Goal: Task Accomplishment & Management: Use online tool/utility

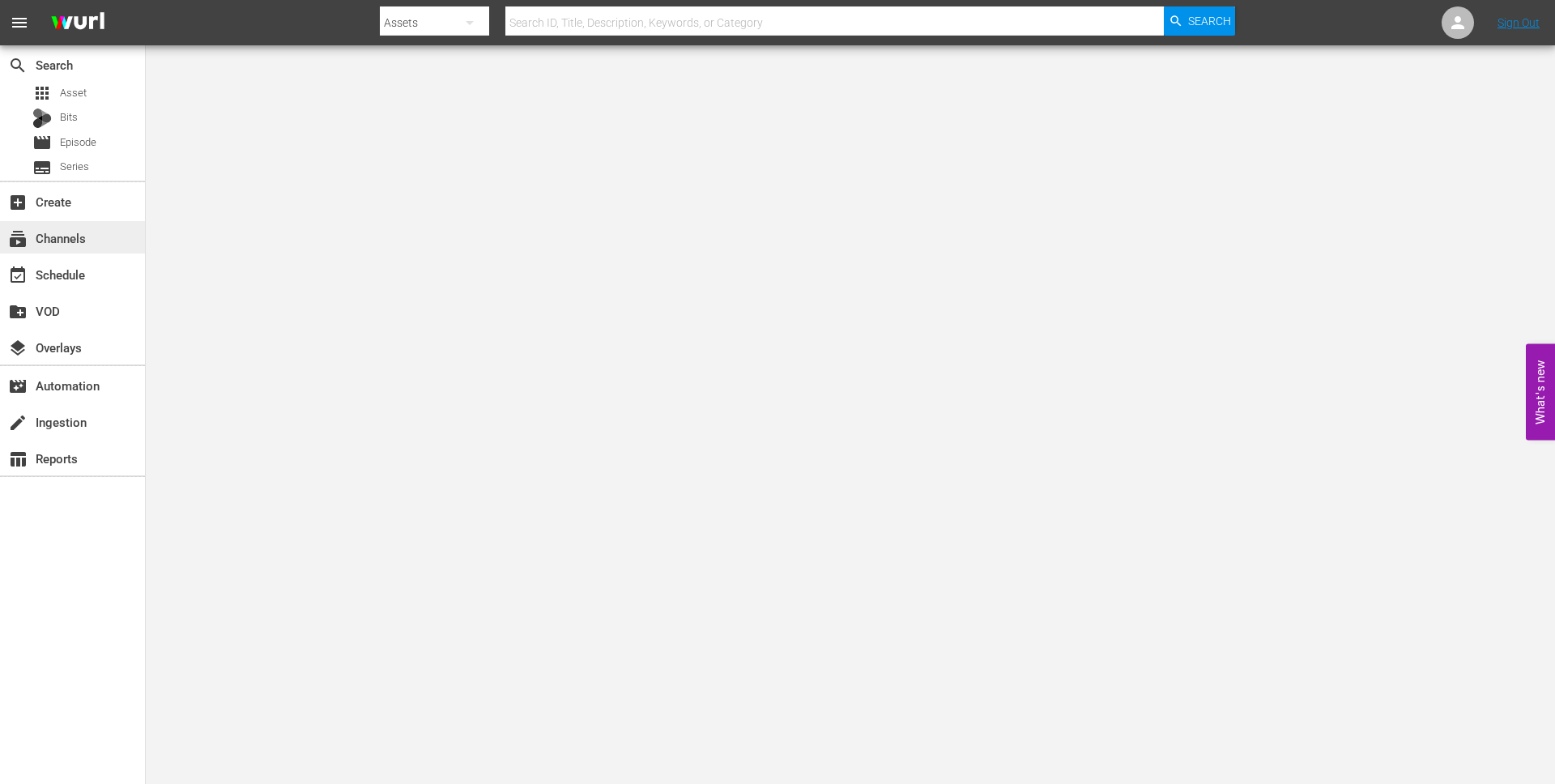
click at [84, 221] on div "subscriptions Channels" at bounding box center [72, 237] width 145 height 32
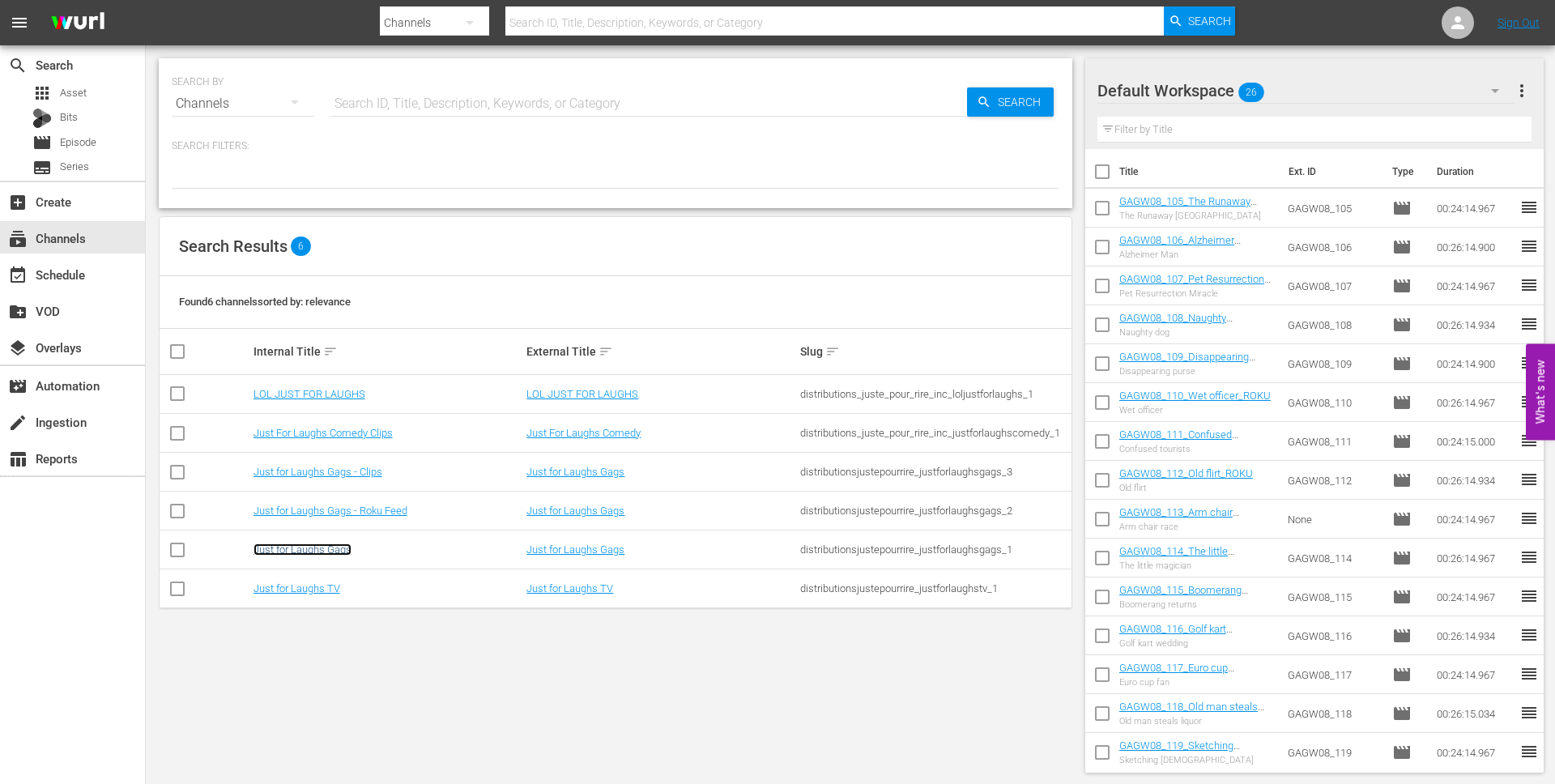
click at [326, 549] on link "Just for Laughs Gags" at bounding box center [302, 549] width 98 height 12
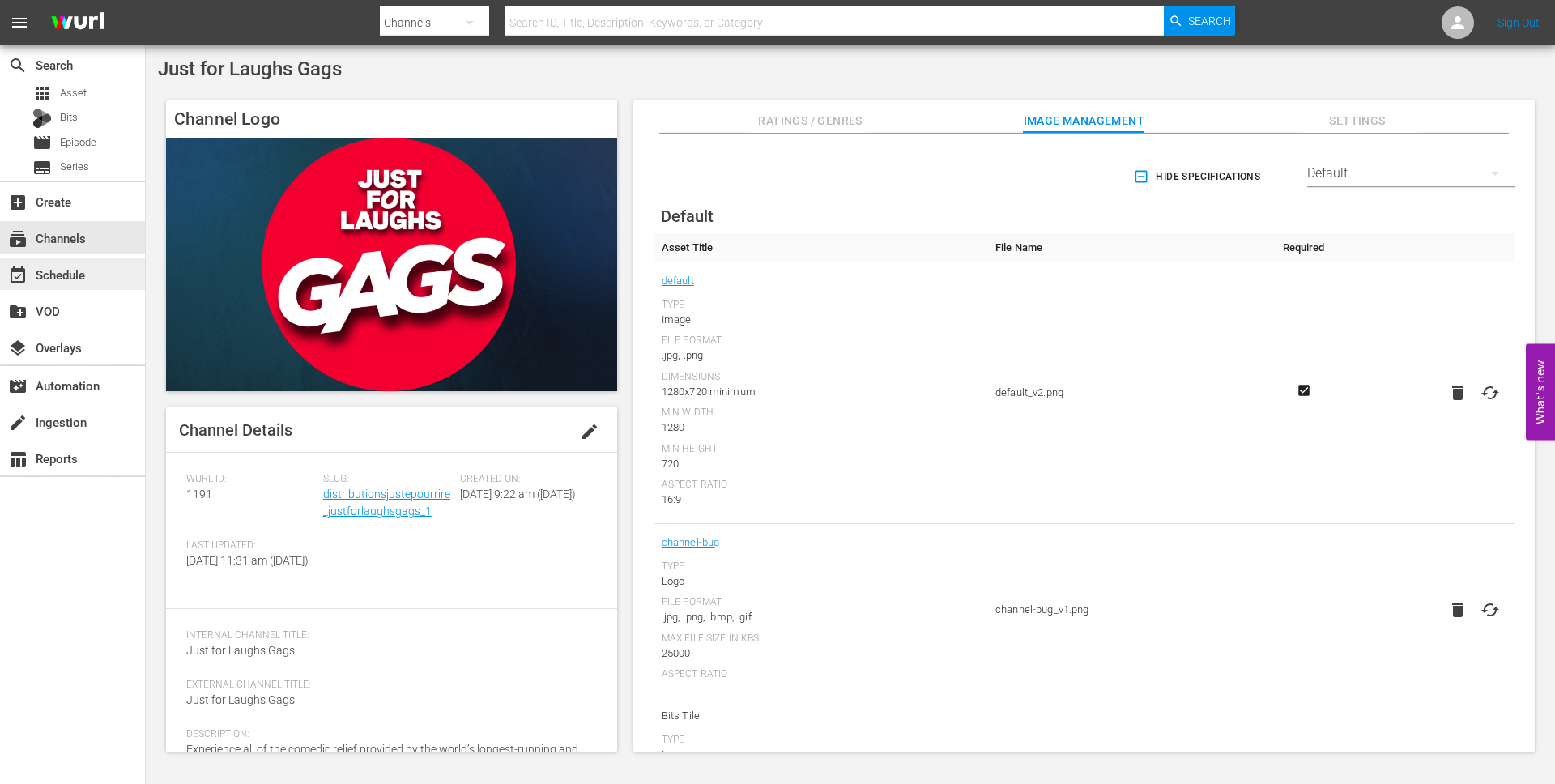
click at [108, 282] on div "event_available Schedule" at bounding box center [72, 273] width 145 height 32
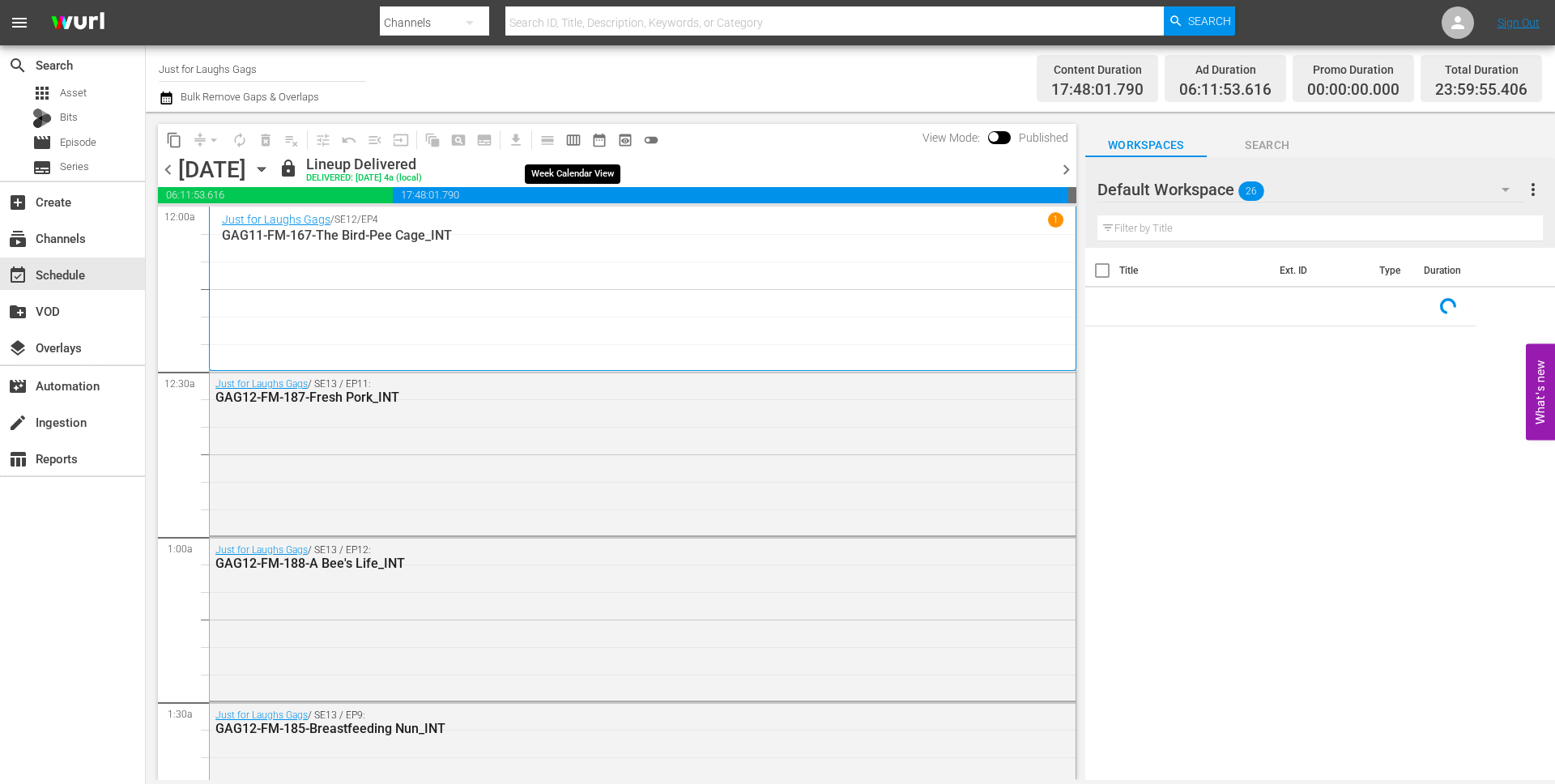
click at [576, 137] on span "calendar_view_week_outlined" at bounding box center [573, 140] width 16 height 16
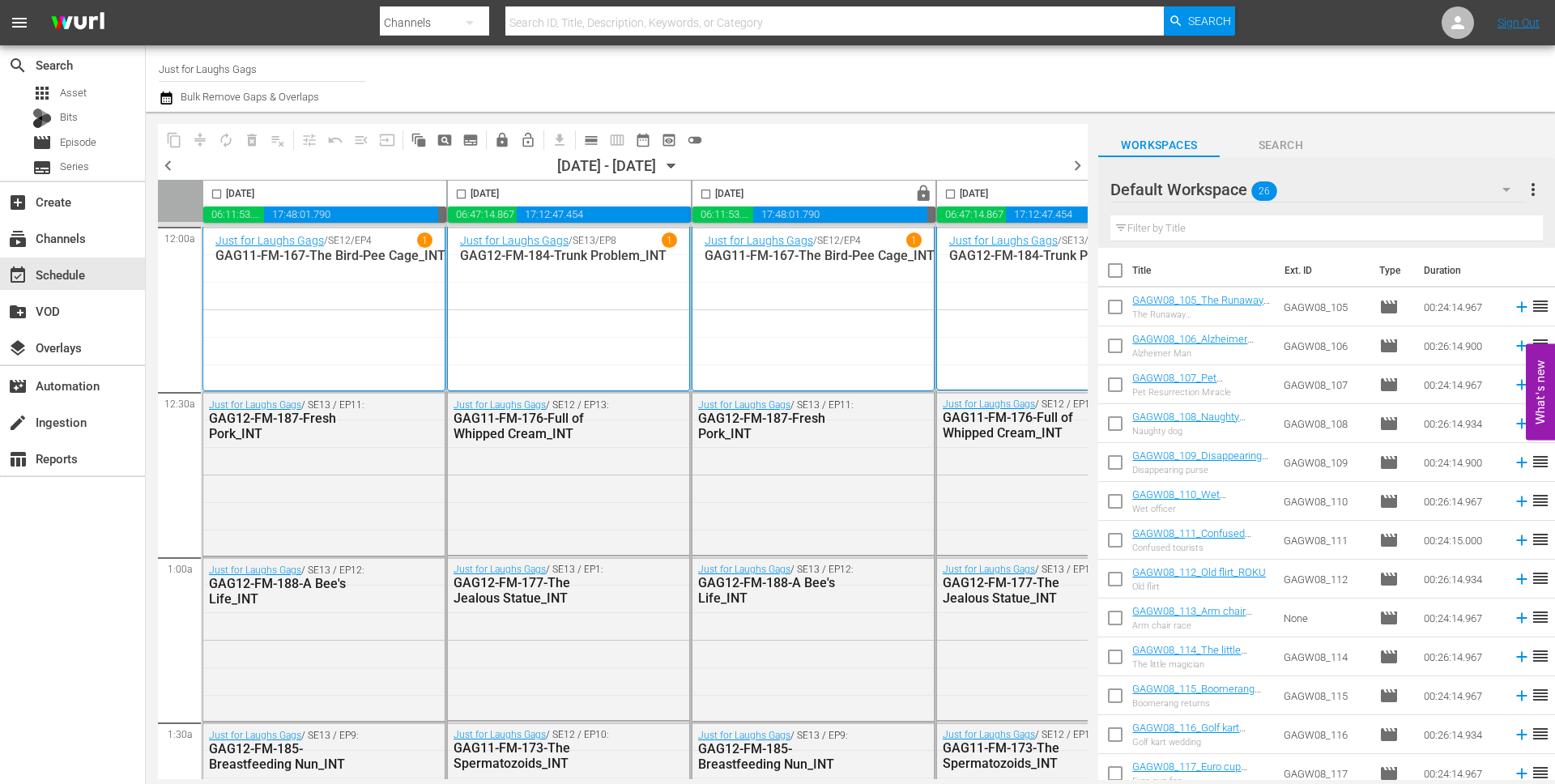
click at [1075, 162] on span "chevron_right" at bounding box center [1078, 166] width 21 height 21
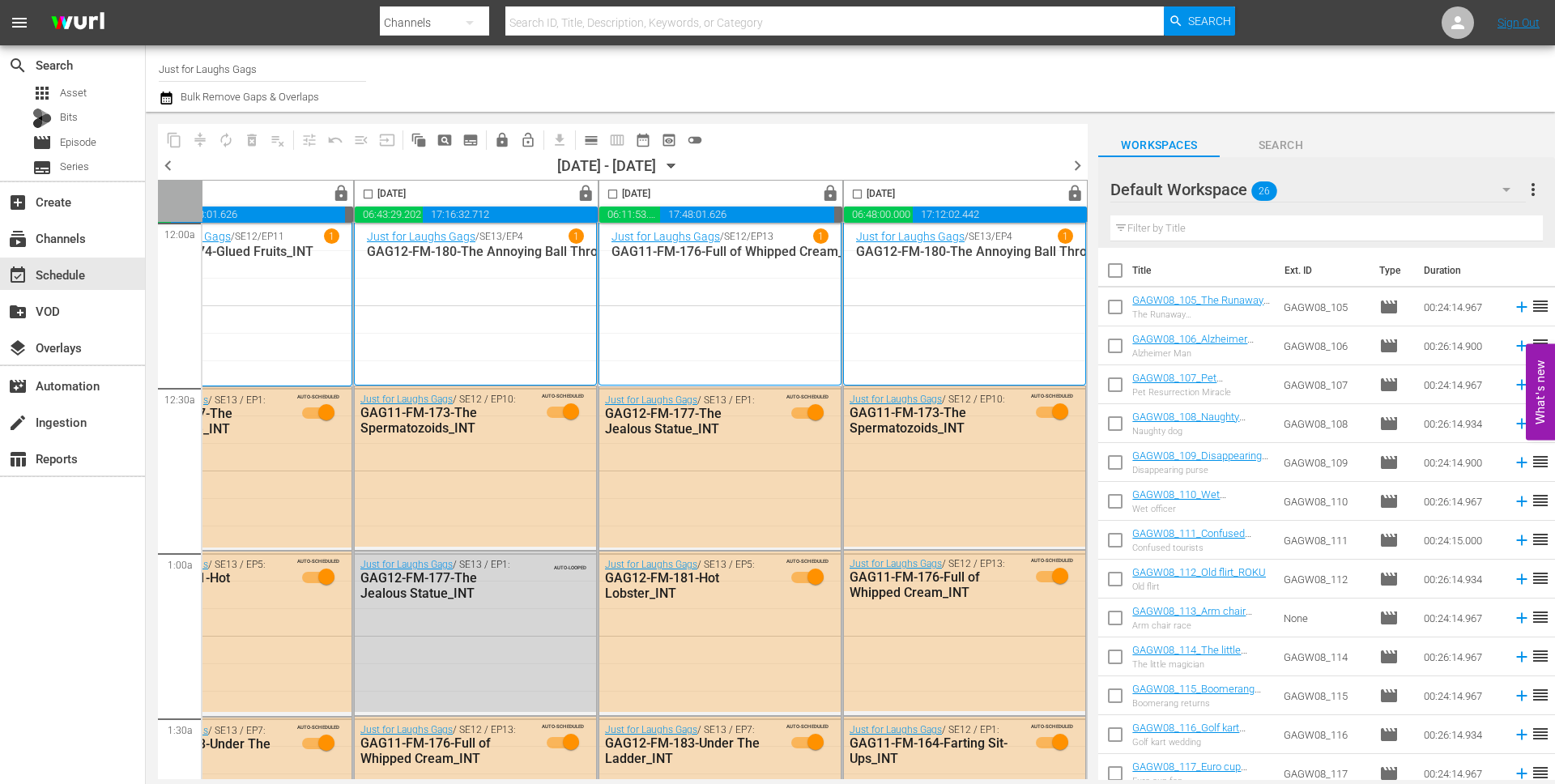
scroll to position [0, 833]
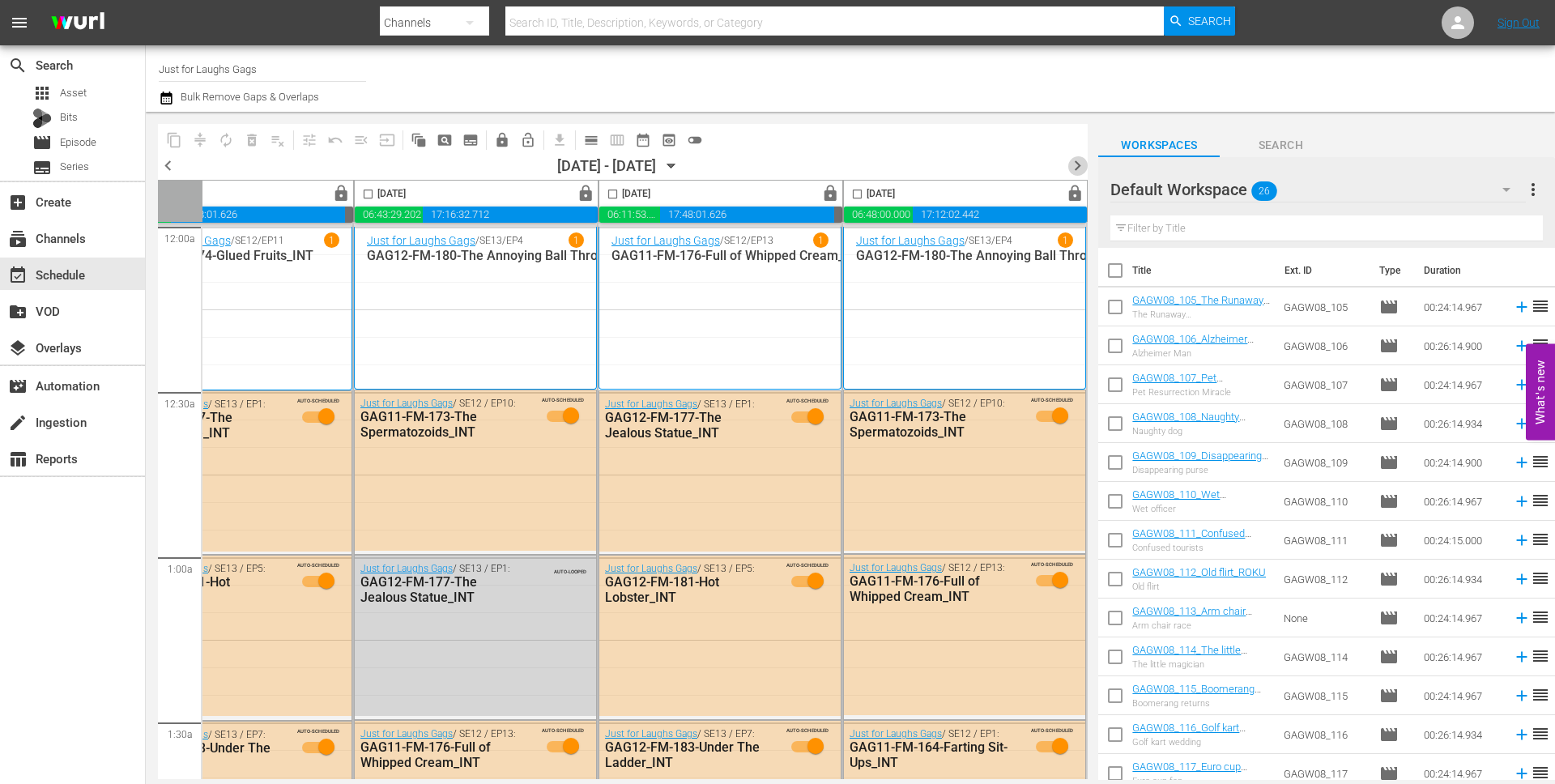
drag, startPoint x: 1078, startPoint y: 162, endPoint x: 816, endPoint y: 180, distance: 262.6
click at [1078, 162] on span "chevron_right" at bounding box center [1078, 166] width 21 height 21
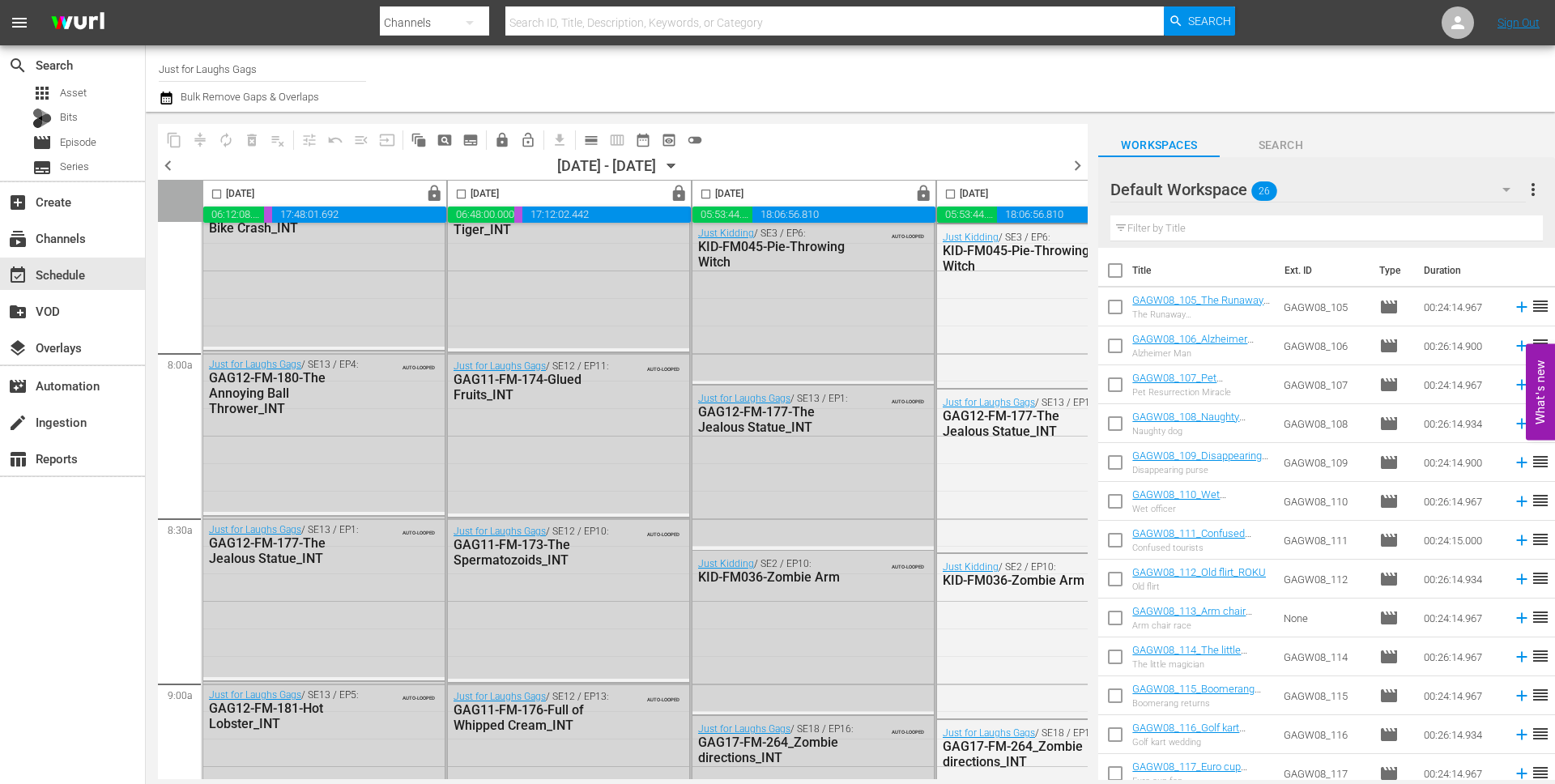
scroll to position [2518, 0]
